Goal: Task Accomplishment & Management: Manage account settings

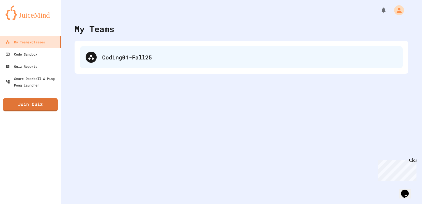
click at [199, 62] on div "Coding01-Fall25" at bounding box center [241, 57] width 323 height 22
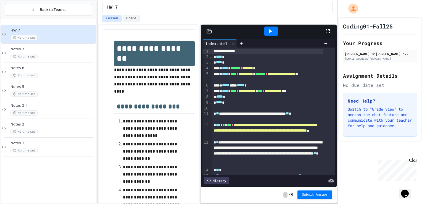
click at [329, 31] on icon at bounding box center [328, 31] width 7 height 7
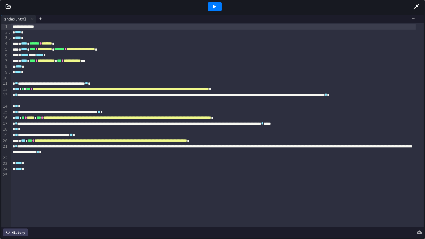
click at [412, 6] on icon at bounding box center [415, 6] width 7 height 7
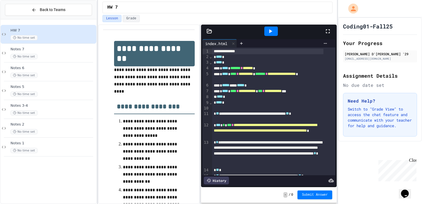
click at [321, 34] on div at bounding box center [271, 31] width 107 height 15
click at [269, 29] on icon at bounding box center [270, 31] width 7 height 7
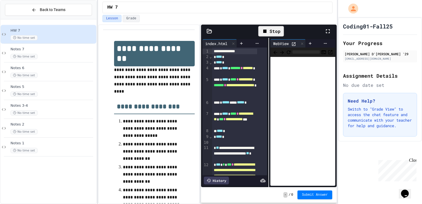
click at [331, 31] on icon at bounding box center [328, 31] width 7 height 7
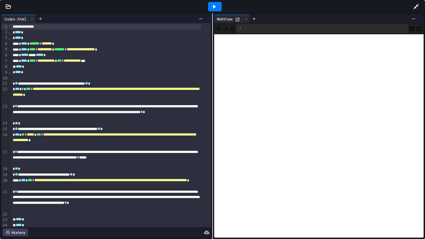
click at [415, 3] on div at bounding box center [418, 6] width 12 height 15
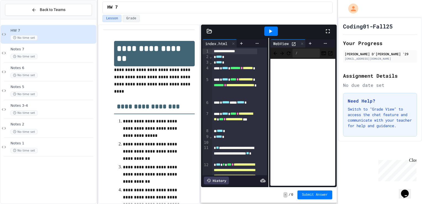
click at [329, 32] on icon at bounding box center [328, 31] width 7 height 7
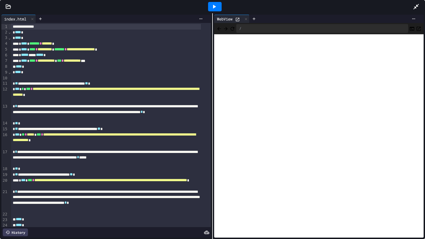
click at [211, 6] on icon at bounding box center [214, 6] width 7 height 7
click at [419, 5] on div at bounding box center [418, 6] width 12 height 15
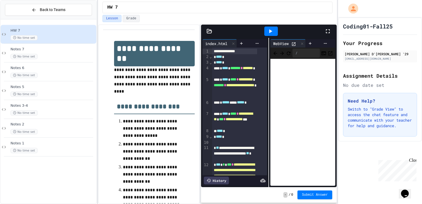
click at [328, 29] on icon at bounding box center [328, 31] width 7 height 7
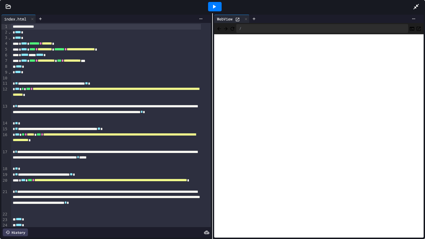
click at [212, 2] on div at bounding box center [215, 6] width 14 height 9
click at [417, 2] on div at bounding box center [418, 6] width 12 height 15
